Goal: Transaction & Acquisition: Book appointment/travel/reservation

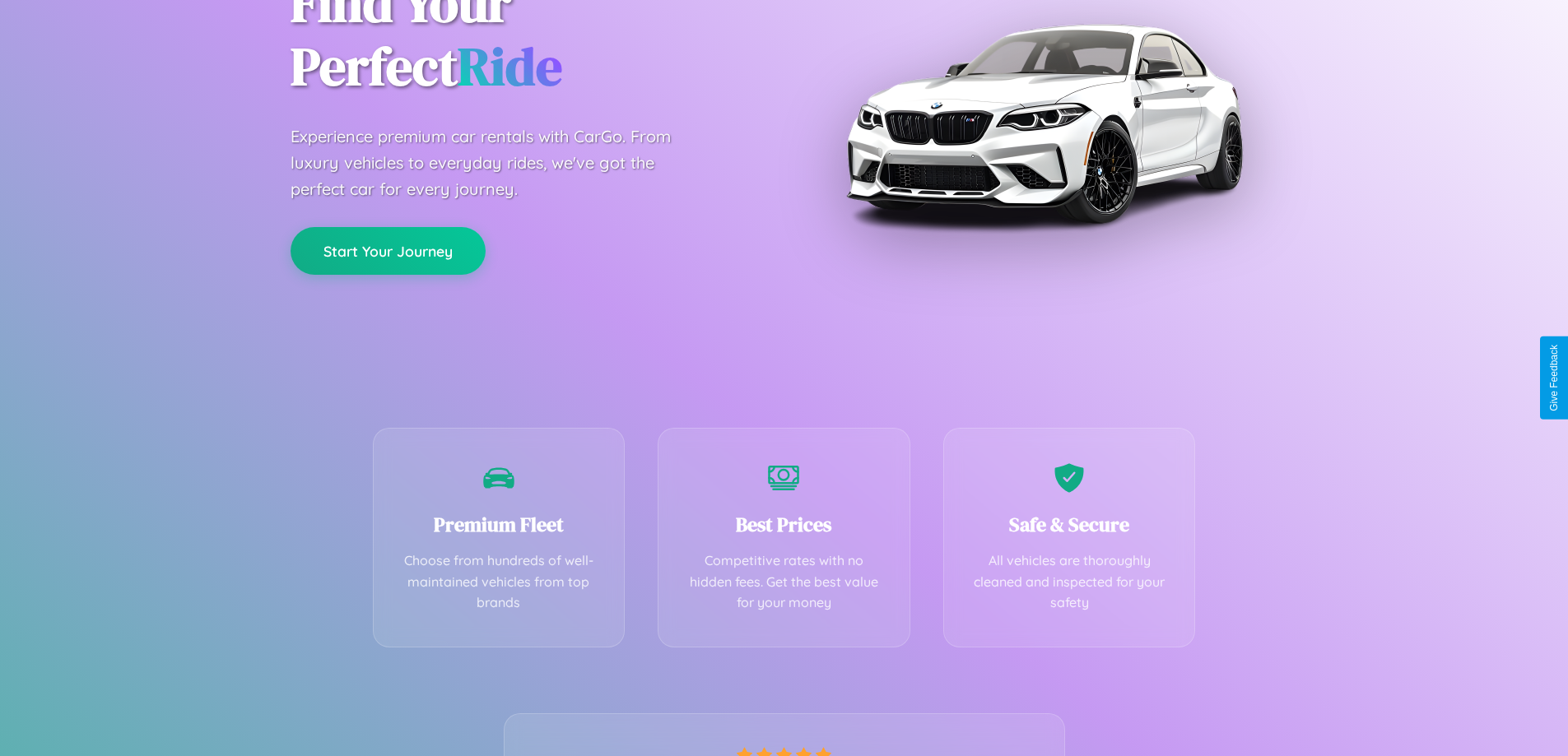
scroll to position [325, 0]
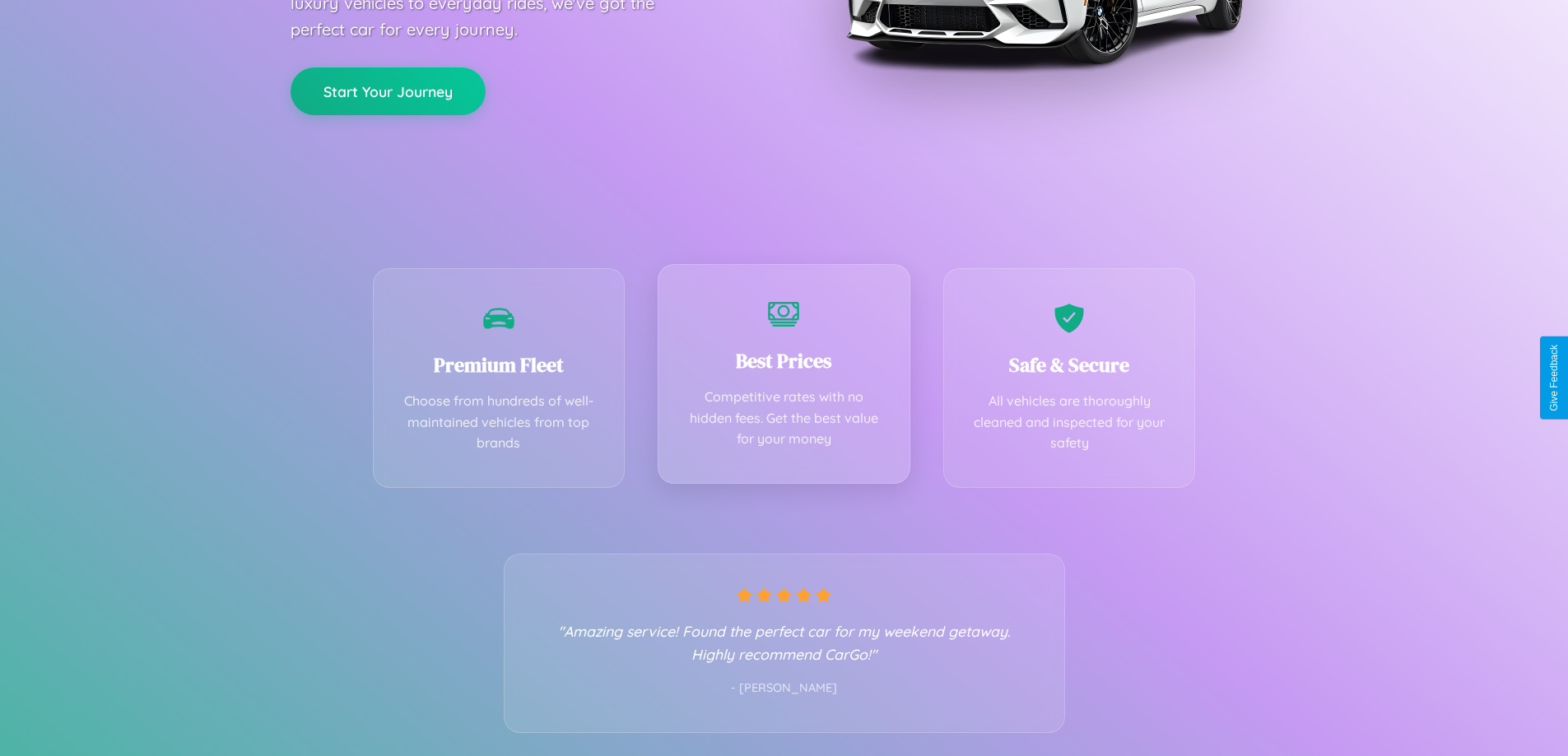
click at [784, 378] on div "Best Prices Competitive rates with no hidden fees. Get the best value for your …" at bounding box center [784, 374] width 253 height 219
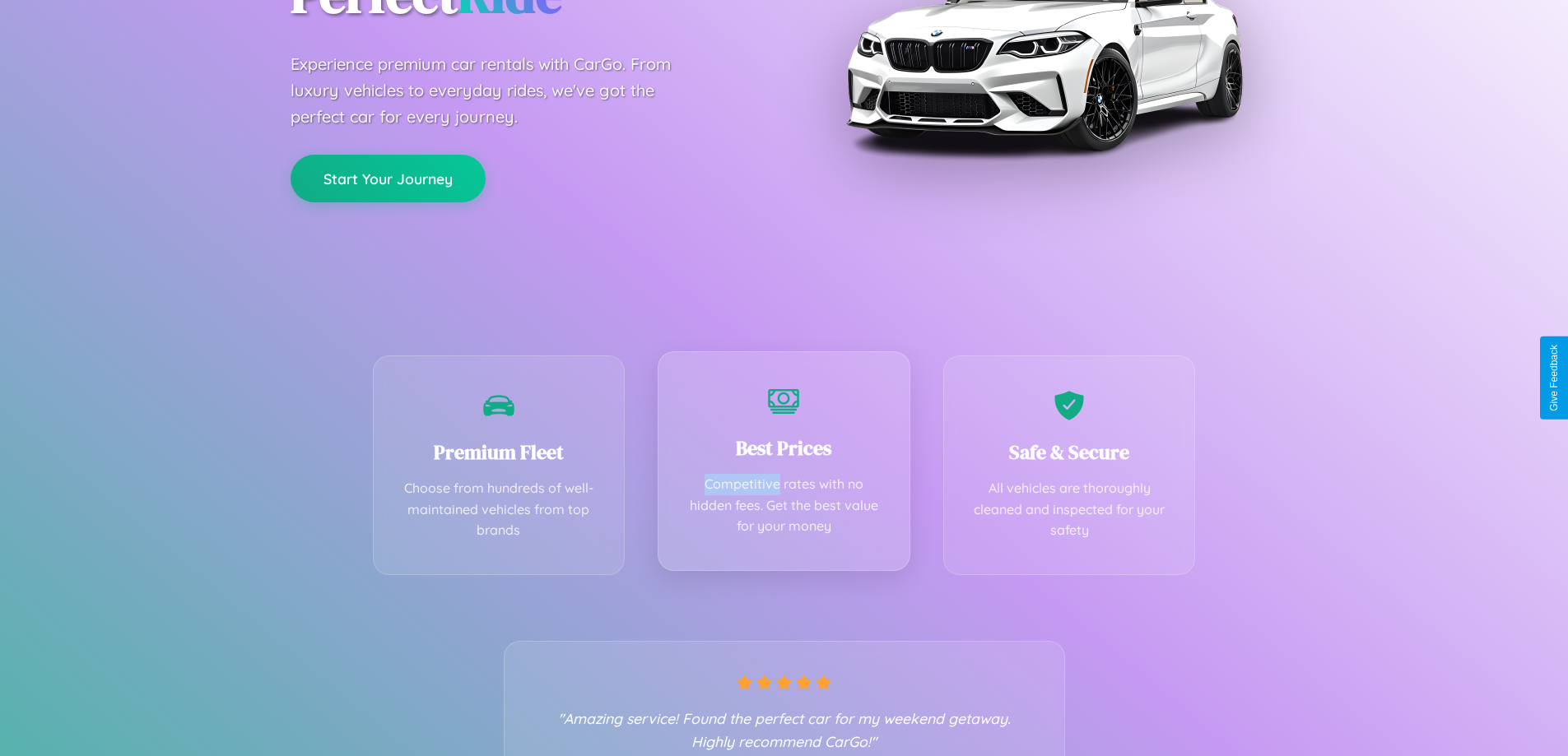
scroll to position [0, 0]
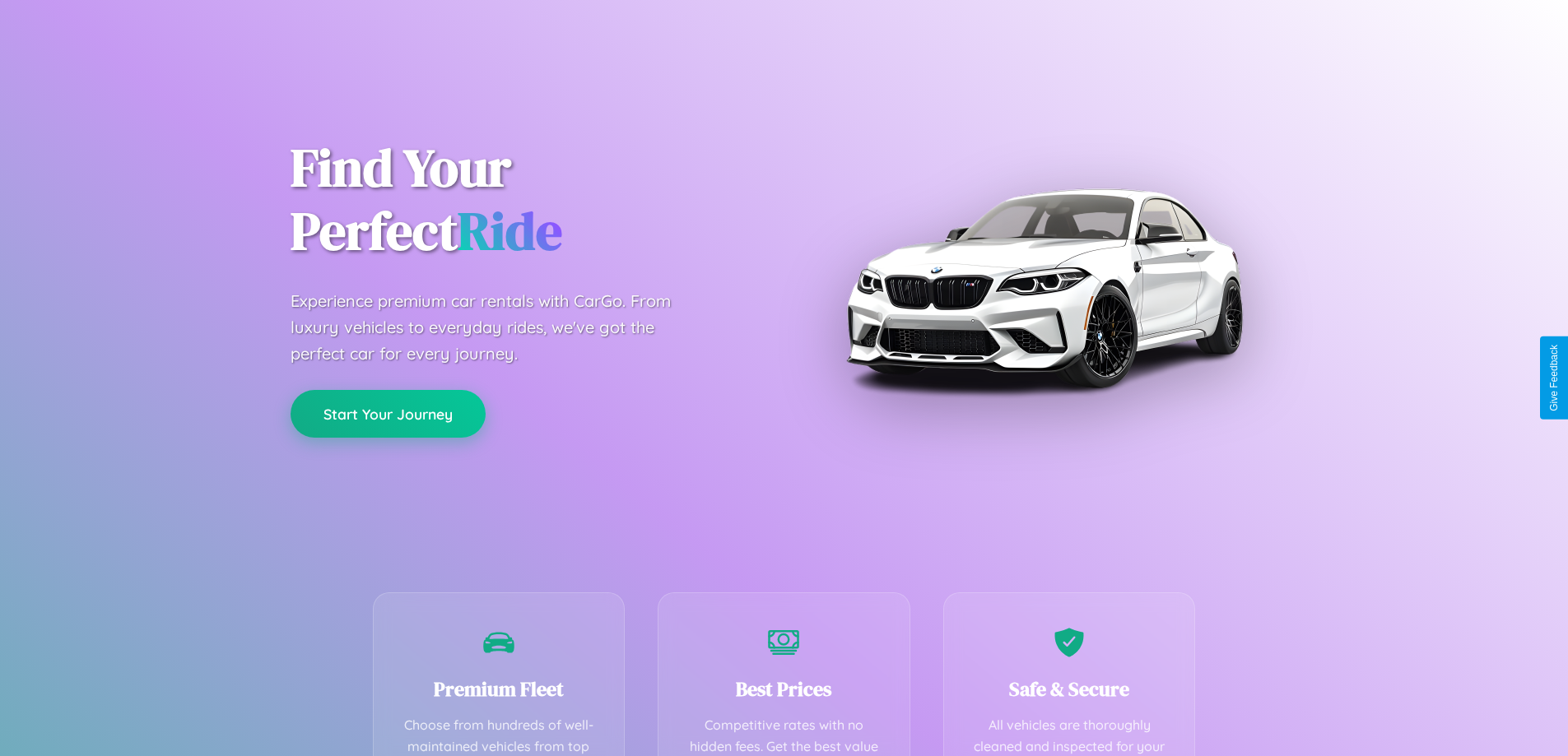
click at [388, 414] on button "Start Your Journey" at bounding box center [388, 414] width 195 height 47
click at [388, 413] on button "Start Your Journey" at bounding box center [388, 414] width 195 height 47
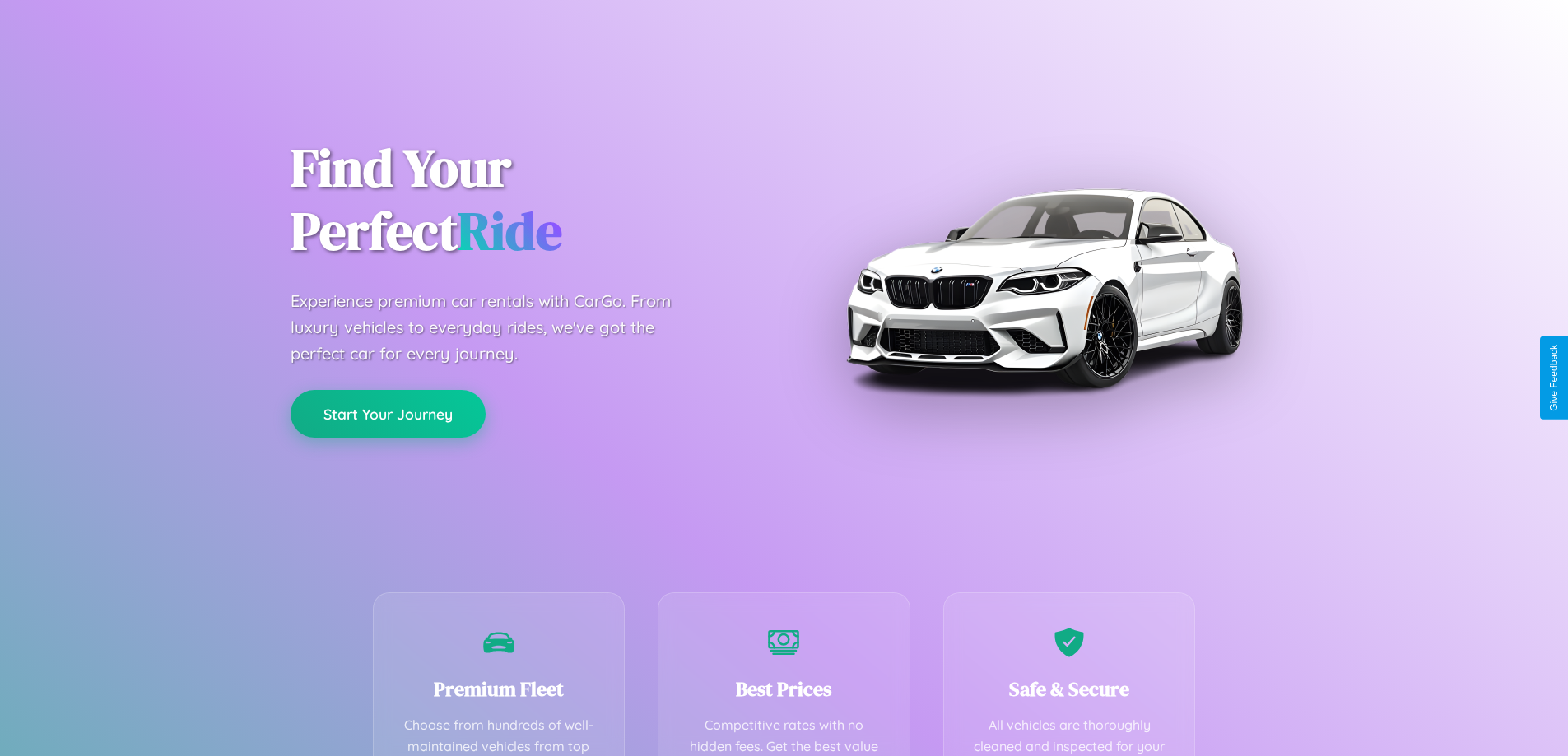
click at [388, 413] on button "Start Your Journey" at bounding box center [388, 414] width 195 height 47
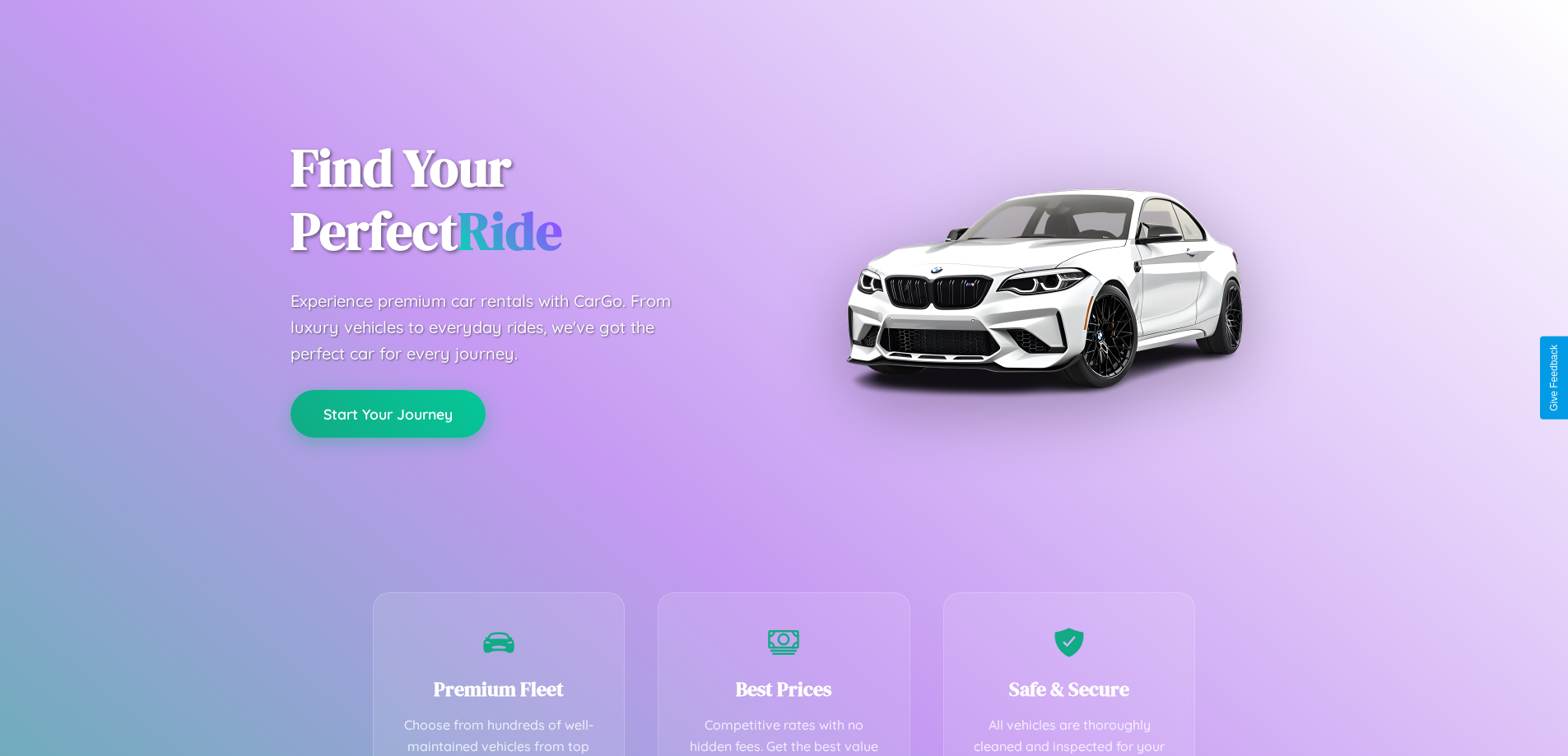
click at [388, 413] on button "Start Your Journey" at bounding box center [388, 414] width 195 height 47
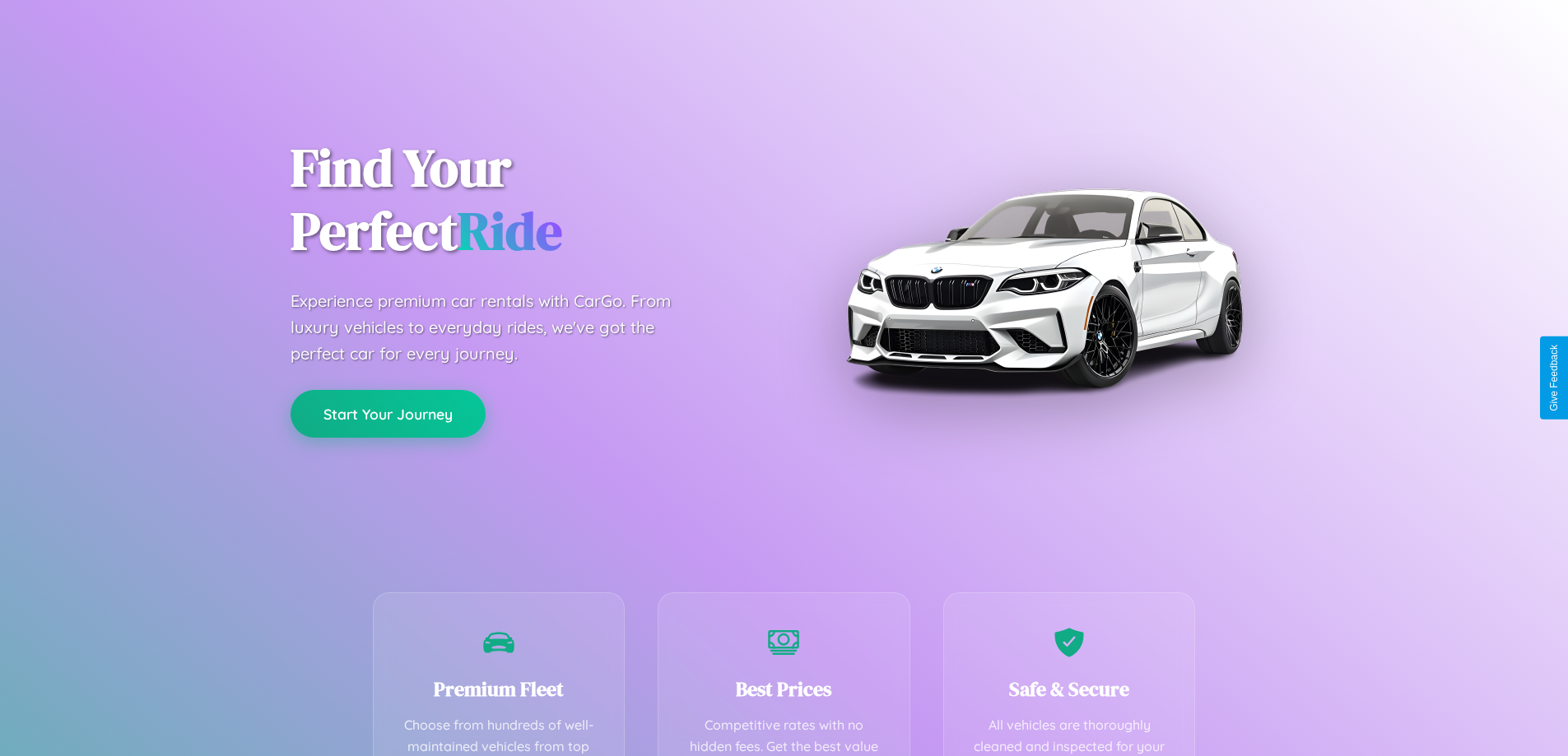
click at [388, 413] on button "Start Your Journey" at bounding box center [388, 414] width 195 height 47
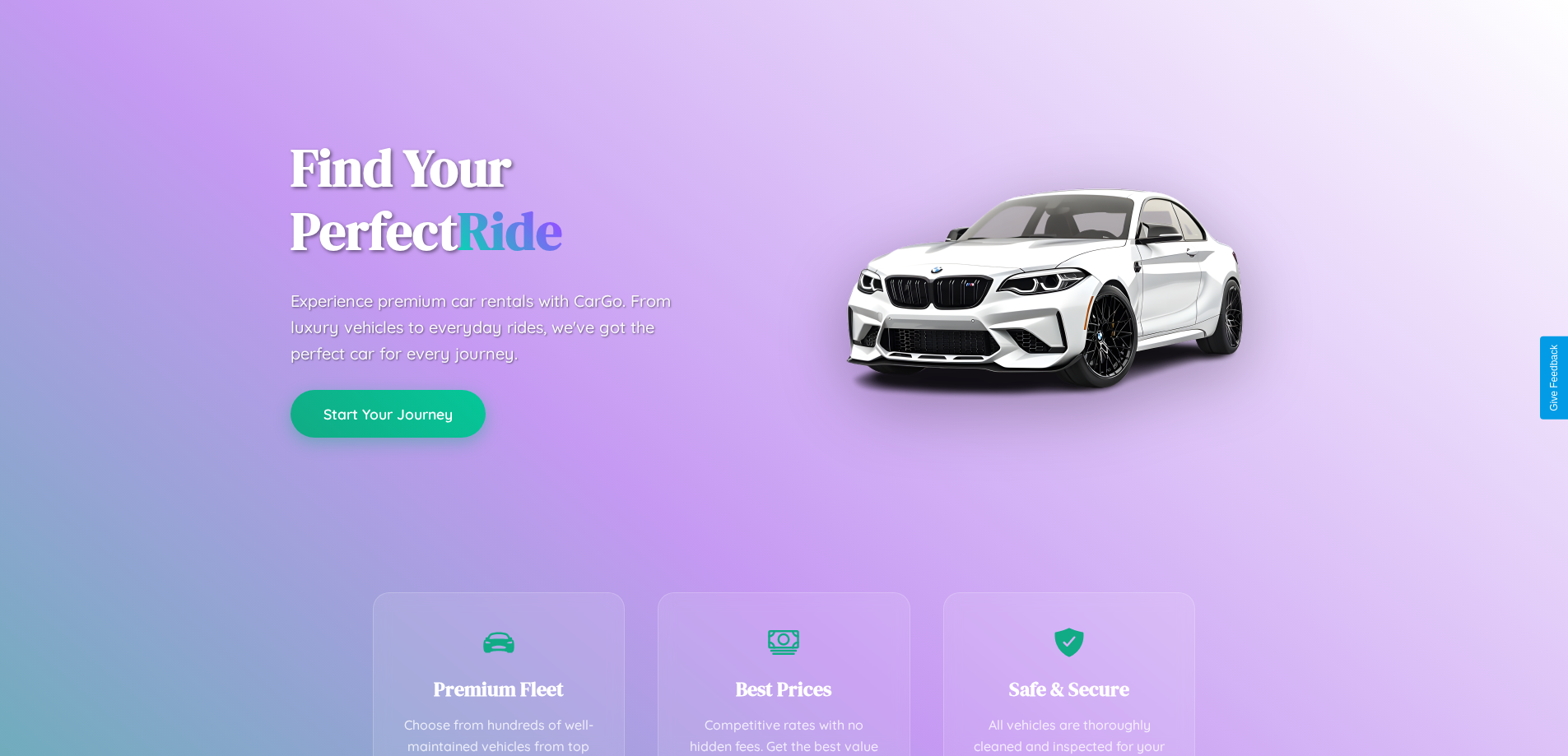
click at [388, 413] on button "Start Your Journey" at bounding box center [388, 414] width 195 height 47
